Goal: Task Accomplishment & Management: Complete application form

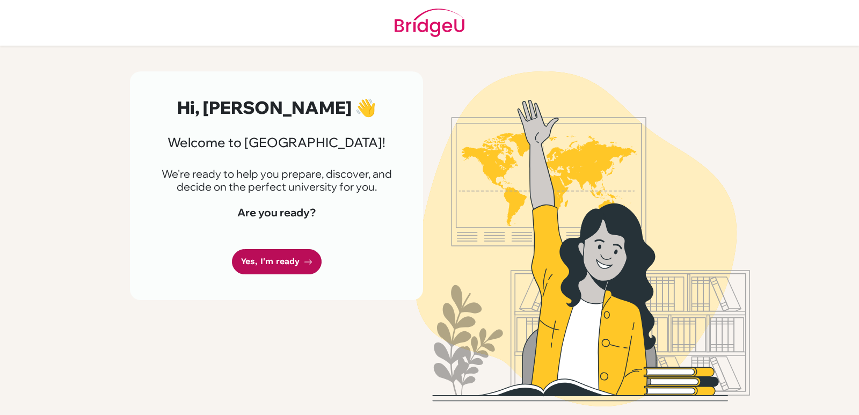
click at [272, 265] on link "Yes, I'm ready" at bounding box center [277, 261] width 90 height 25
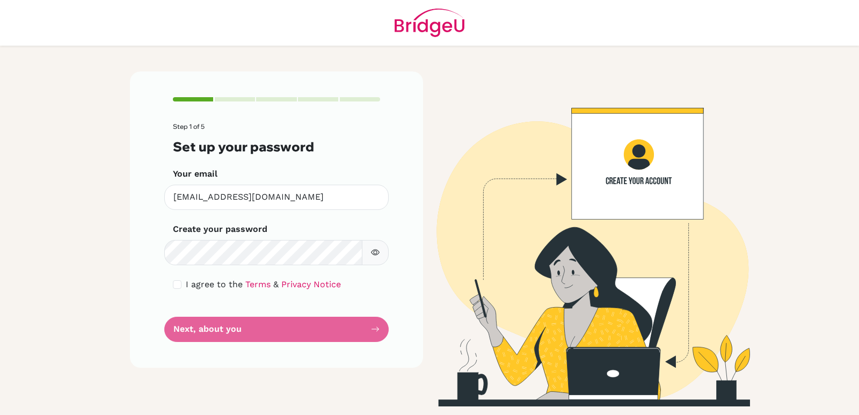
click at [311, 332] on form "Step 1 of 5 Set up your password Your email erisha.13543@gems.edu.np Invalid em…" at bounding box center [276, 232] width 207 height 219
drag, startPoint x: 176, startPoint y: 285, endPoint x: 184, endPoint y: 292, distance: 10.7
click at [177, 285] on input "checkbox" at bounding box center [177, 284] width 9 height 9
checkbox input "true"
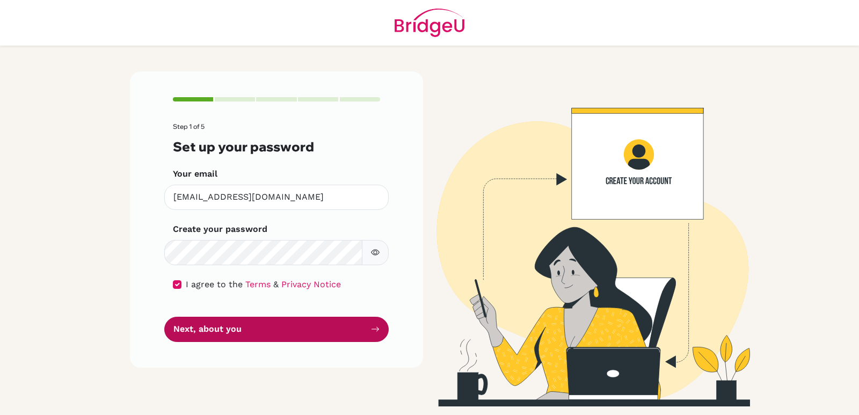
click at [220, 324] on button "Next, about you" at bounding box center [276, 329] width 225 height 25
